Goal: Task Accomplishment & Management: Use online tool/utility

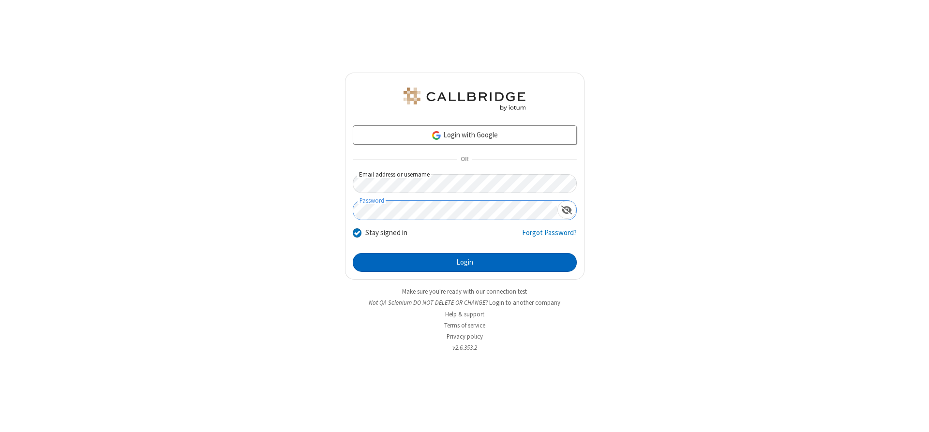
click at [465, 262] on button "Login" at bounding box center [465, 262] width 224 height 19
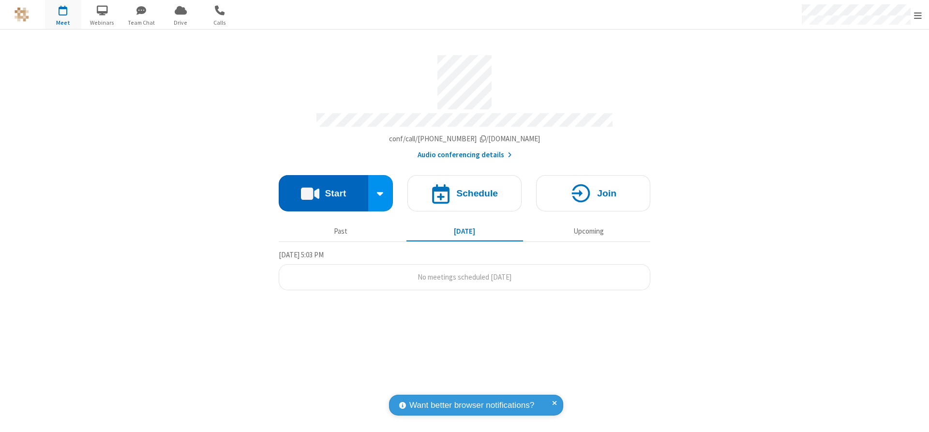
click at [323, 190] on button "Start" at bounding box center [324, 193] width 90 height 36
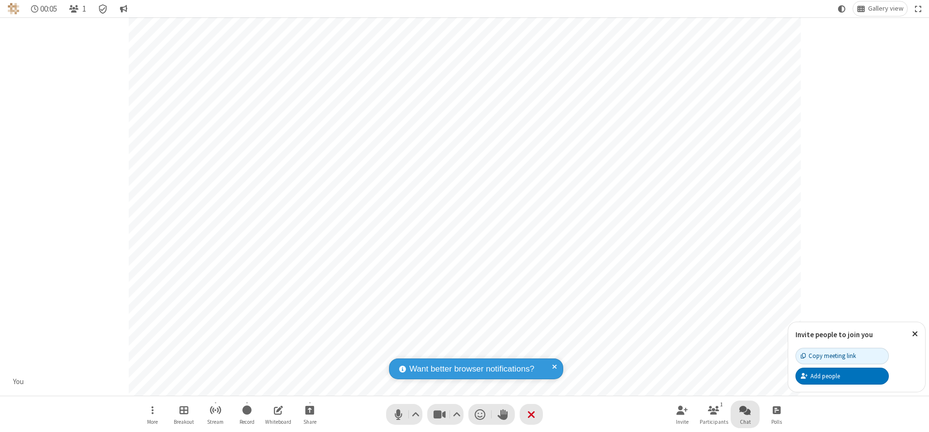
click at [745, 410] on span "Open chat" at bounding box center [745, 410] width 12 height 12
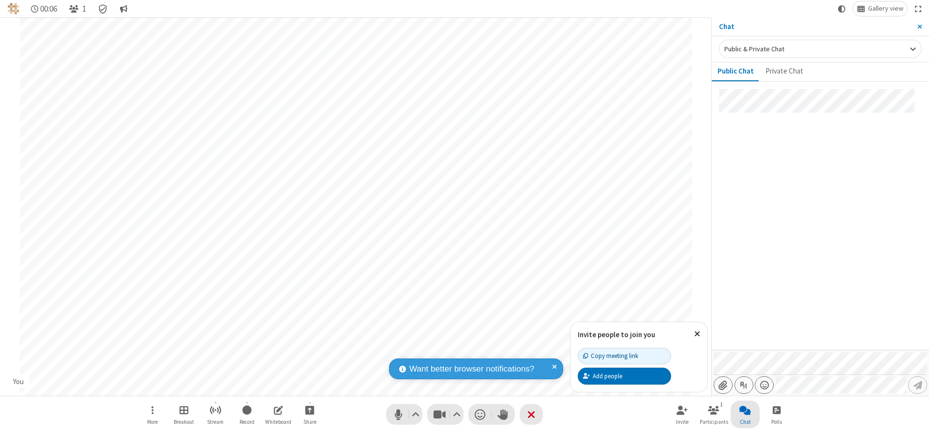
type input "C:\fakepath\doc_test.docx"
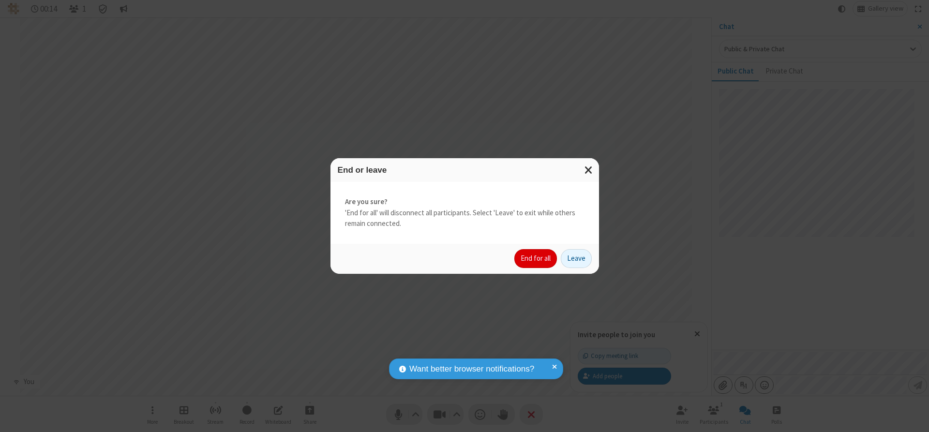
click at [536, 258] on button "End for all" at bounding box center [535, 258] width 43 height 19
